Goal: Information Seeking & Learning: Find specific fact

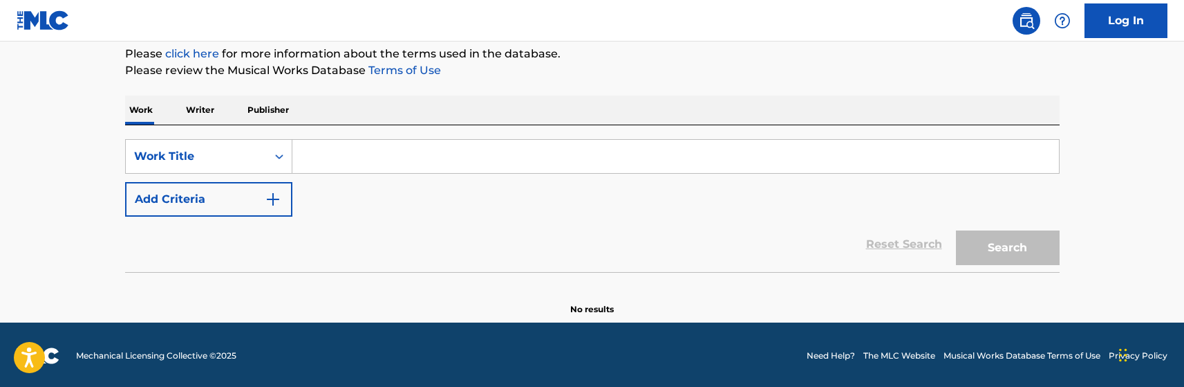
scroll to position [171, 0]
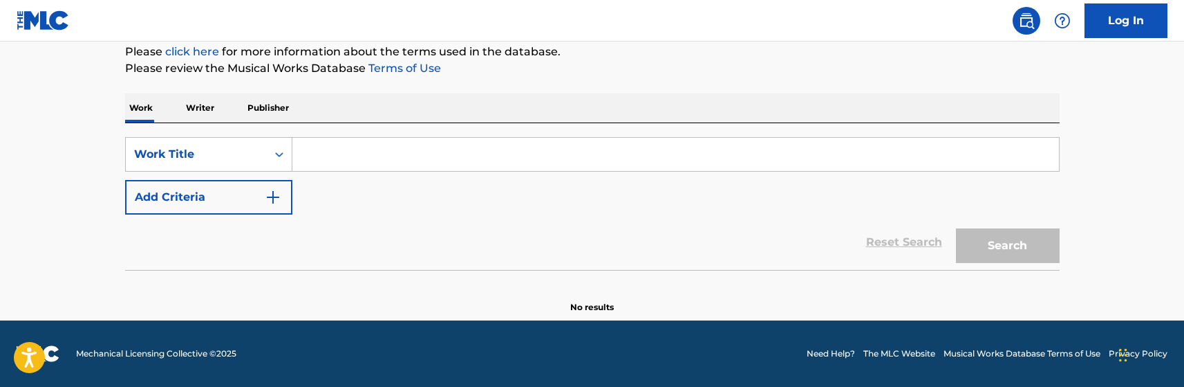
click at [351, 158] on input "Search Form" at bounding box center [675, 154] width 767 height 33
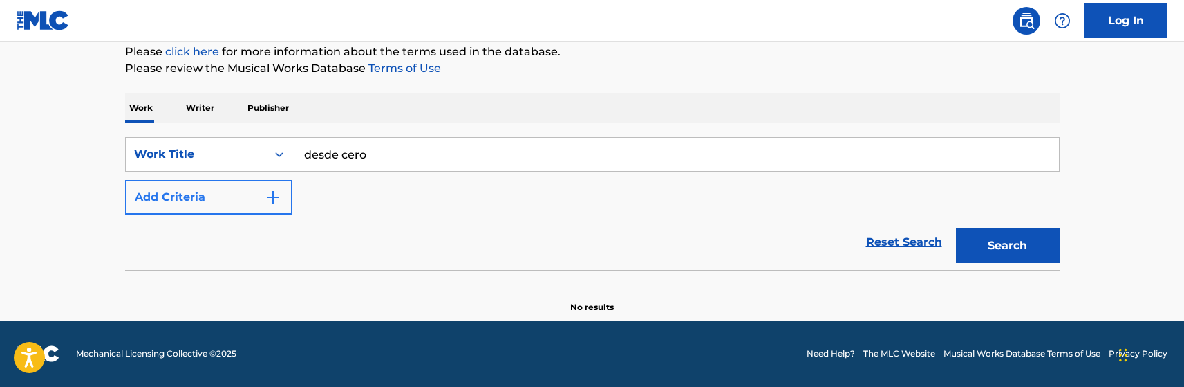
type input "desde cero"
click at [281, 199] on img "Search Form" at bounding box center [273, 197] width 17 height 17
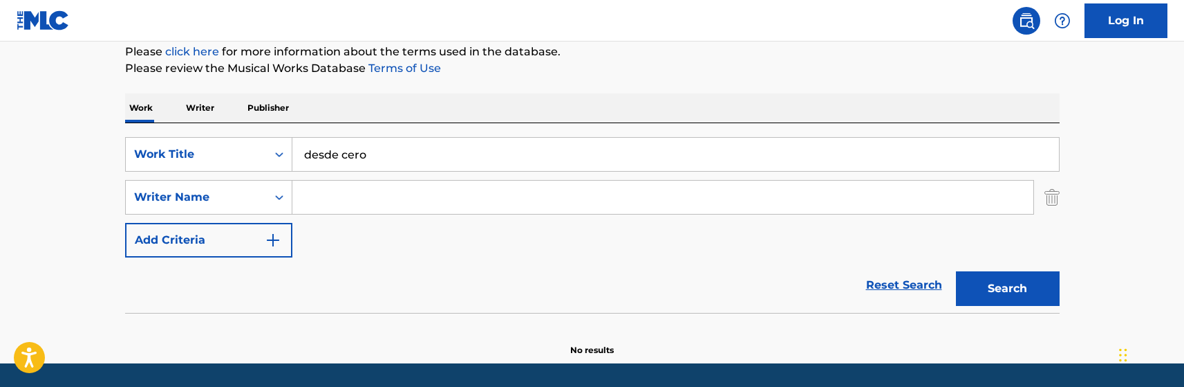
click at [345, 207] on input "Search Form" at bounding box center [662, 196] width 741 height 33
click at [423, 158] on input "desde cero" at bounding box center [675, 154] width 767 height 33
click at [983, 293] on button "Search" at bounding box center [1008, 288] width 104 height 35
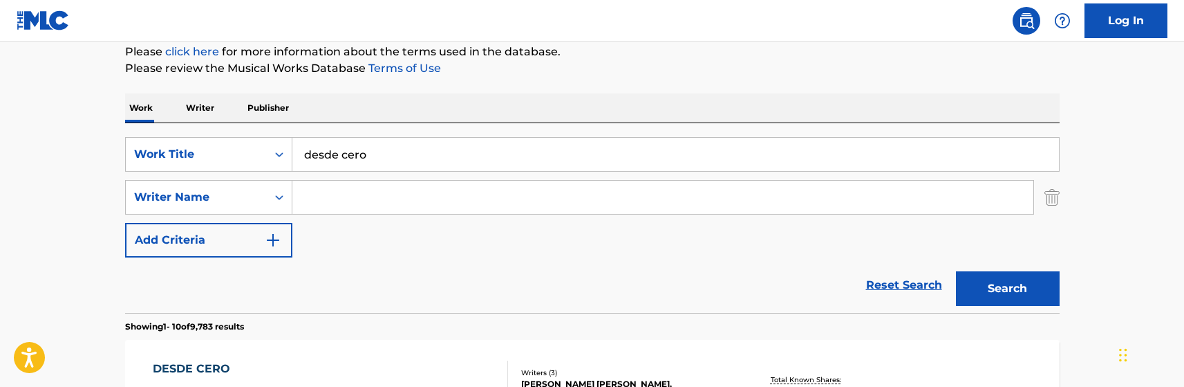
click at [326, 184] on input "Search Form" at bounding box center [662, 196] width 741 height 33
click at [327, 182] on input "Search Form" at bounding box center [662, 196] width 741 height 33
type input "[PERSON_NAME]"
click at [956, 271] on button "Search" at bounding box center [1008, 288] width 104 height 35
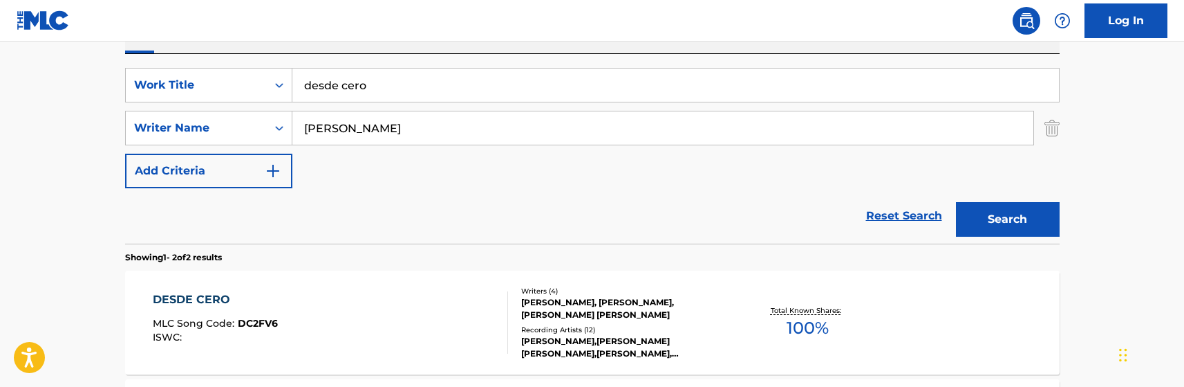
scroll to position [447, 0]
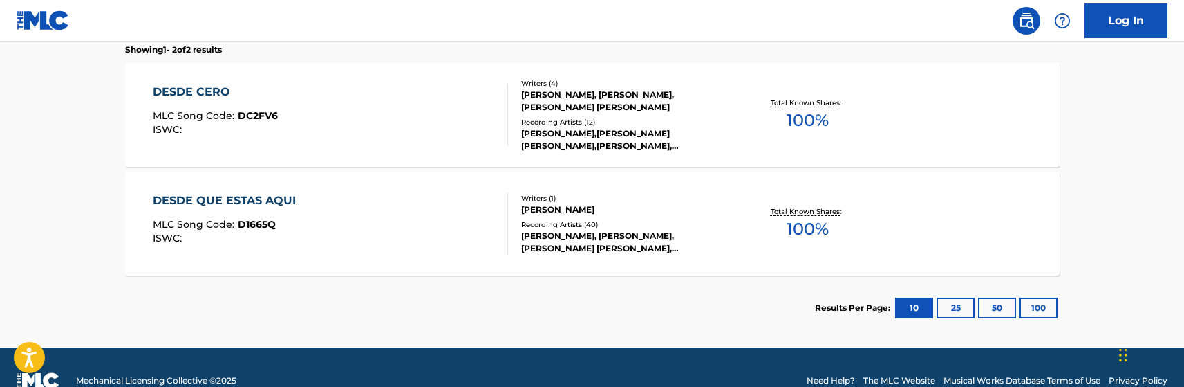
click at [386, 127] on div "DESDE CERO MLC Song Code : DC2FV6 ISWC :" at bounding box center [330, 115] width 355 height 62
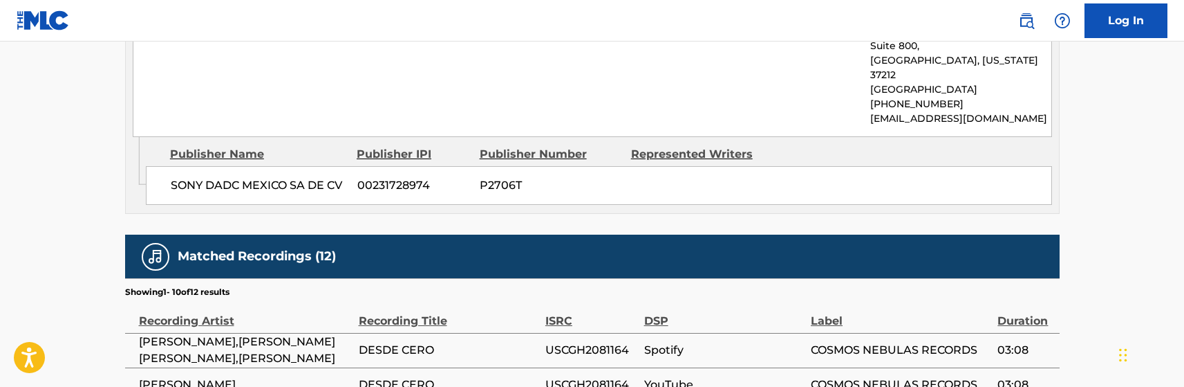
scroll to position [1245, 0]
